Goal: Use online tool/utility: Utilize a website feature to perform a specific function

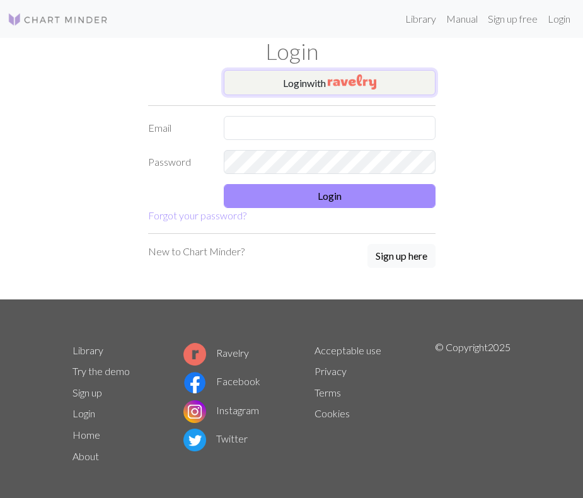
click at [288, 78] on button "Login with" at bounding box center [330, 82] width 212 height 25
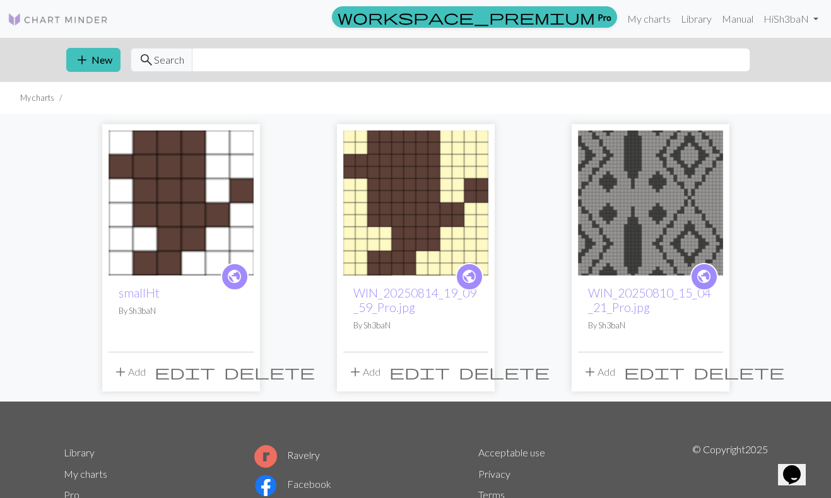
click at [77, 59] on span "add" at bounding box center [81, 60] width 15 height 18
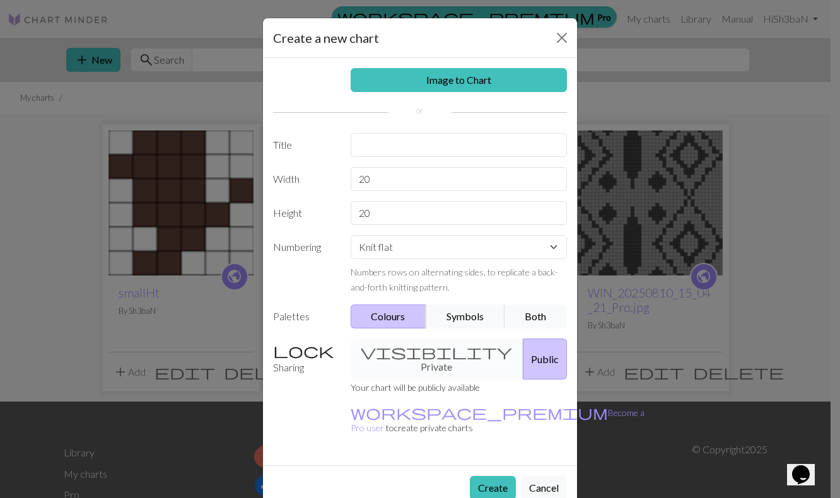
click at [427, 76] on link "Image to Chart" at bounding box center [459, 80] width 217 height 24
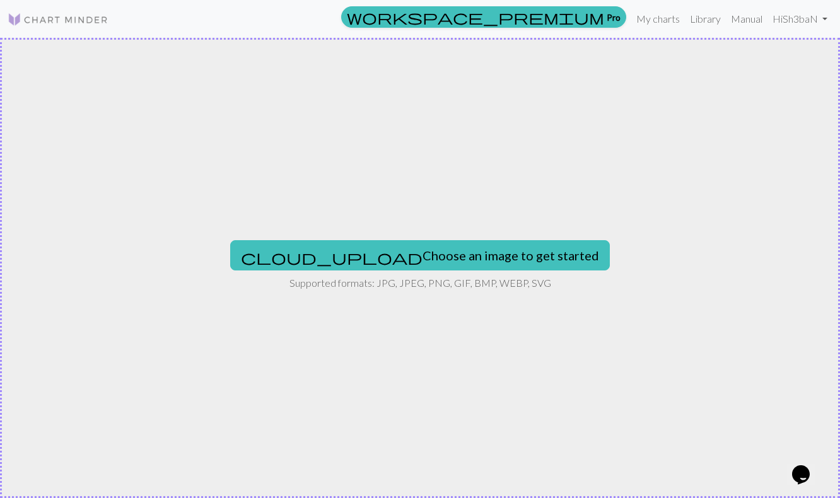
click at [407, 262] on button "cloud_upload Choose an image to get started" at bounding box center [420, 255] width 380 height 30
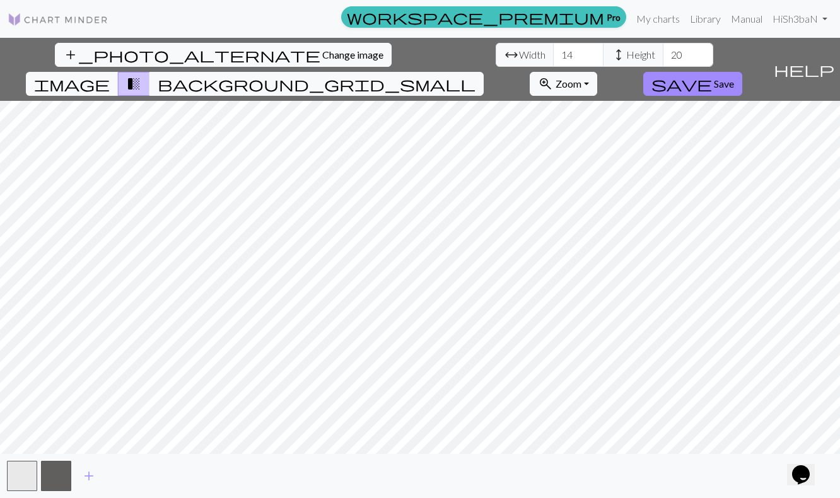
click at [476, 75] on span "background_grid_small" at bounding box center [317, 84] width 318 height 18
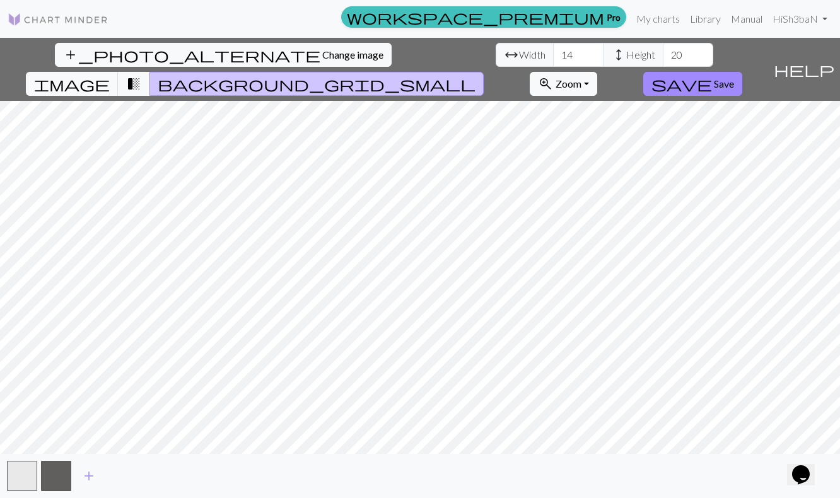
click at [141, 75] on span "transition_fade" at bounding box center [133, 84] width 15 height 18
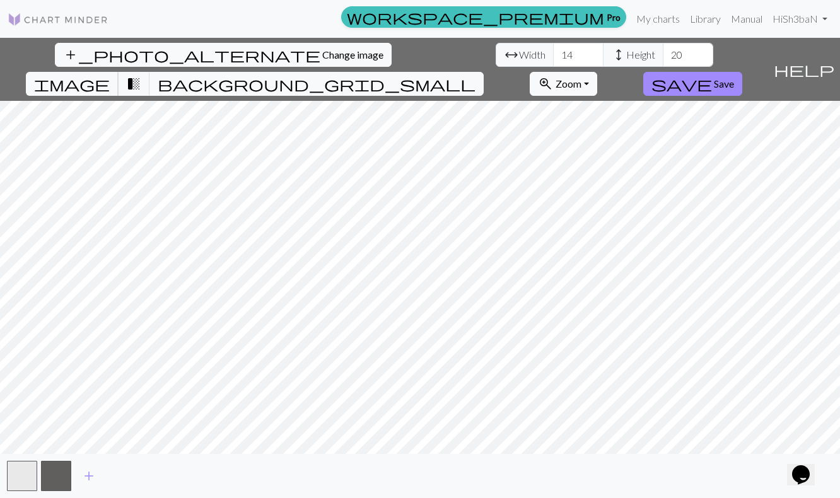
click at [110, 75] on span "image" at bounding box center [72, 84] width 76 height 18
drag, startPoint x: 376, startPoint y: 57, endPoint x: 355, endPoint y: 57, distance: 21.4
click at [583, 57] on input "20" at bounding box center [688, 55] width 50 height 24
drag, startPoint x: 376, startPoint y: 54, endPoint x: 339, endPoint y: 60, distance: 37.6
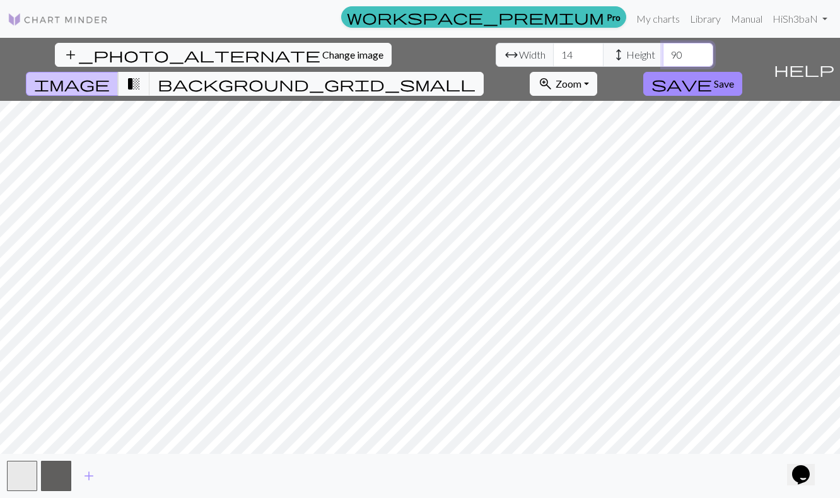
click at [496, 60] on div "arrow_range Width 14 height Height 90" at bounding box center [605, 55] width 218 height 24
click at [583, 72] on button "zoom_in Zoom Zoom" at bounding box center [563, 84] width 67 height 24
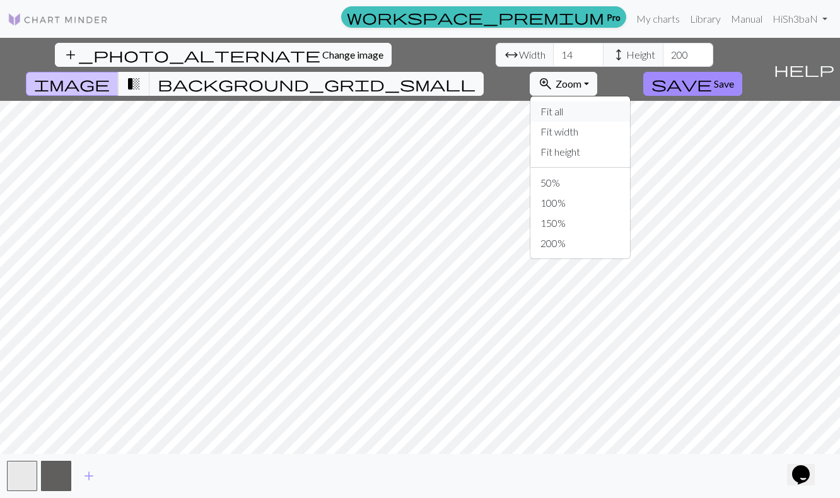
click at [583, 102] on button "Fit all" at bounding box center [580, 112] width 100 height 20
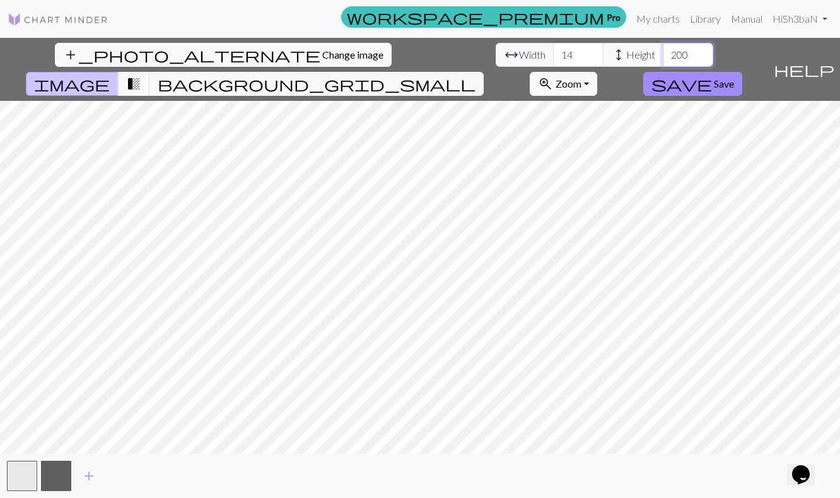
click at [583, 50] on input "200" at bounding box center [688, 55] width 50 height 24
drag, startPoint x: 365, startPoint y: 52, endPoint x: 341, endPoint y: 59, distance: 25.4
click at [496, 59] on div "arrow_range Width 14 height Height 200" at bounding box center [605, 55] width 218 height 24
type input "100"
drag, startPoint x: 261, startPoint y: 54, endPoint x: 210, endPoint y: 62, distance: 51.2
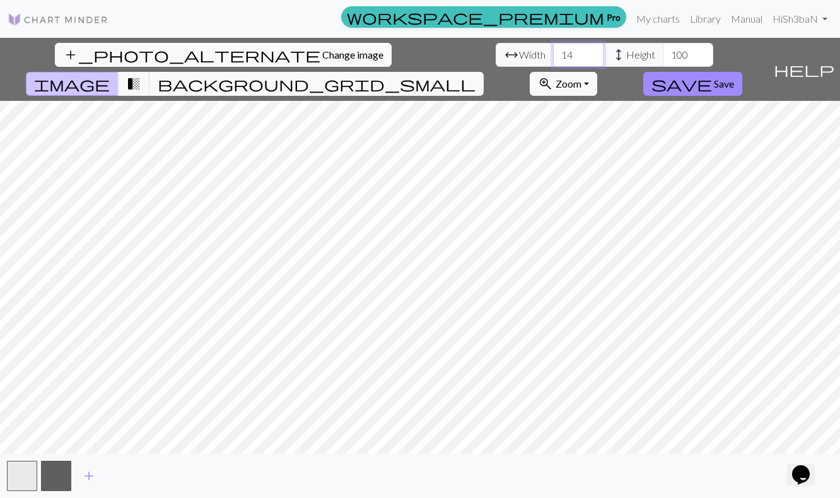
click at [496, 62] on div "arrow_range Width 14 height Height 100" at bounding box center [605, 55] width 218 height 24
click at [553, 56] on input "100" at bounding box center [578, 55] width 50 height 24
click at [553, 52] on input "120" at bounding box center [578, 55] width 50 height 24
click at [110, 75] on span "image" at bounding box center [72, 84] width 76 height 18
drag, startPoint x: 266, startPoint y: 50, endPoint x: 233, endPoint y: 59, distance: 33.8
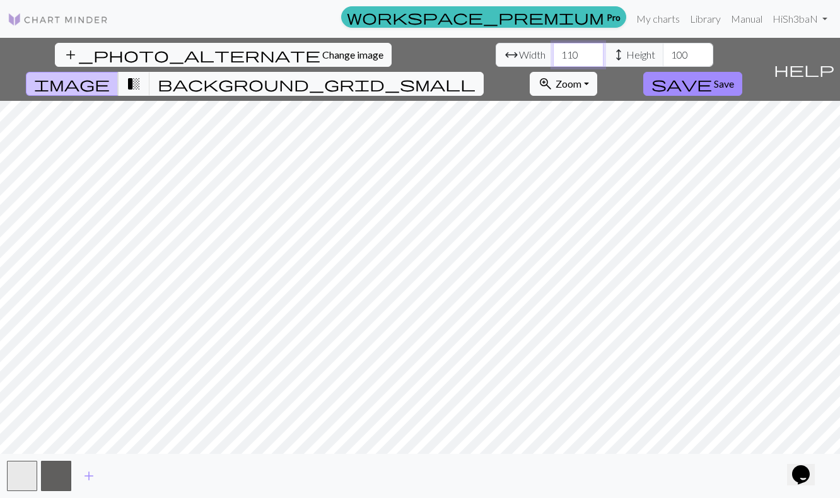
click at [496, 59] on div "arrow_range Width 110 height Height 100" at bounding box center [605, 55] width 218 height 24
click at [583, 72] on button "zoom_in Zoom Zoom" at bounding box center [563, 84] width 67 height 24
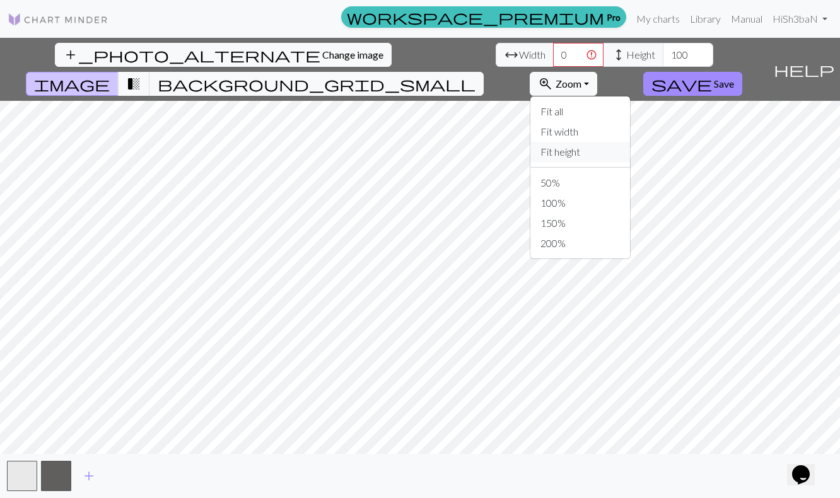
click at [583, 142] on button "Fit height" at bounding box center [580, 152] width 100 height 20
click at [476, 75] on span "background_grid_small" at bounding box center [317, 84] width 318 height 18
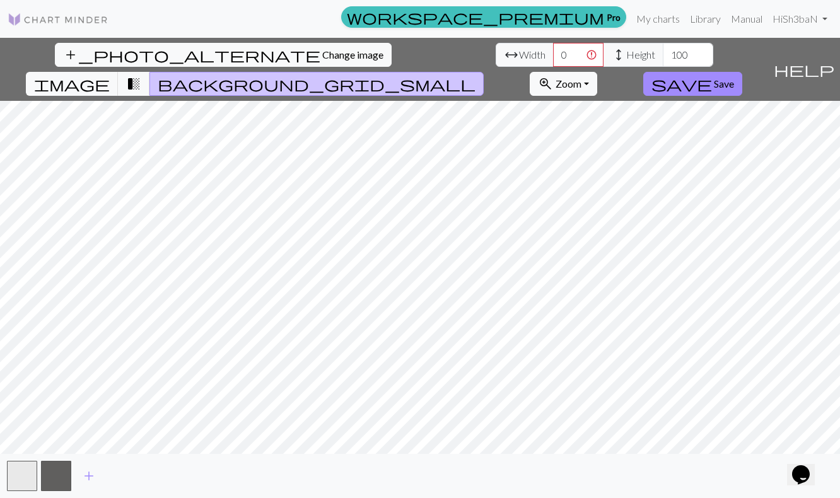
click at [141, 75] on span "transition_fade" at bounding box center [133, 84] width 15 height 18
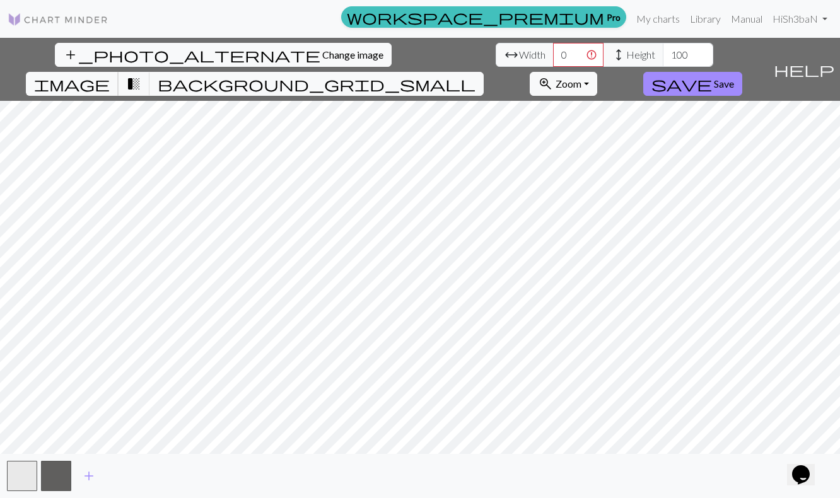
click at [110, 75] on span "image" at bounding box center [72, 84] width 76 height 18
click at [583, 51] on input "100" at bounding box center [688, 55] width 50 height 24
click at [553, 54] on input "0" at bounding box center [578, 55] width 50 height 24
click at [553, 56] on input "90" at bounding box center [578, 55] width 50 height 24
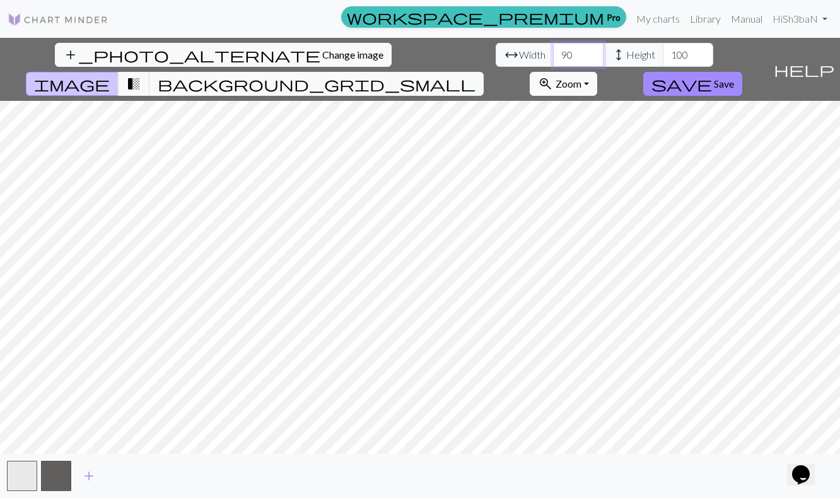
click at [553, 52] on input "90" at bounding box center [578, 55] width 50 height 24
type input "9"
type input "95"
click at [141, 75] on span "transition_fade" at bounding box center [133, 84] width 15 height 18
click at [110, 75] on span "image" at bounding box center [72, 84] width 76 height 18
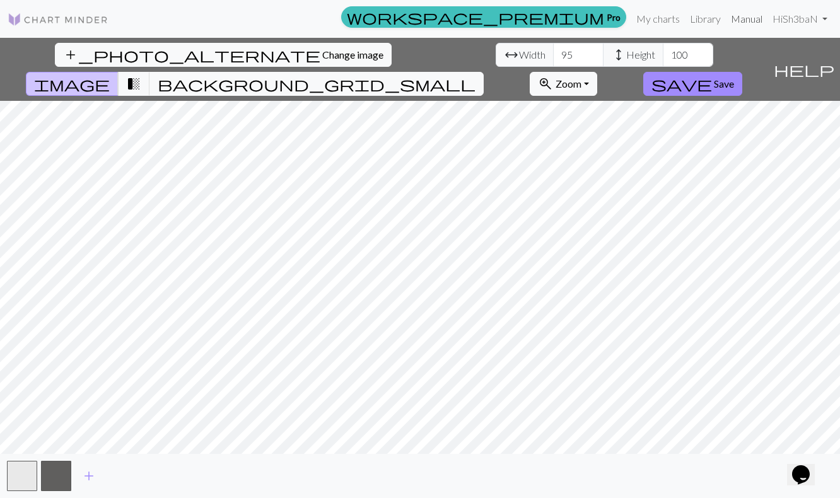
click at [583, 13] on link "Manual" at bounding box center [747, 18] width 42 height 25
